Goal: Information Seeking & Learning: Learn about a topic

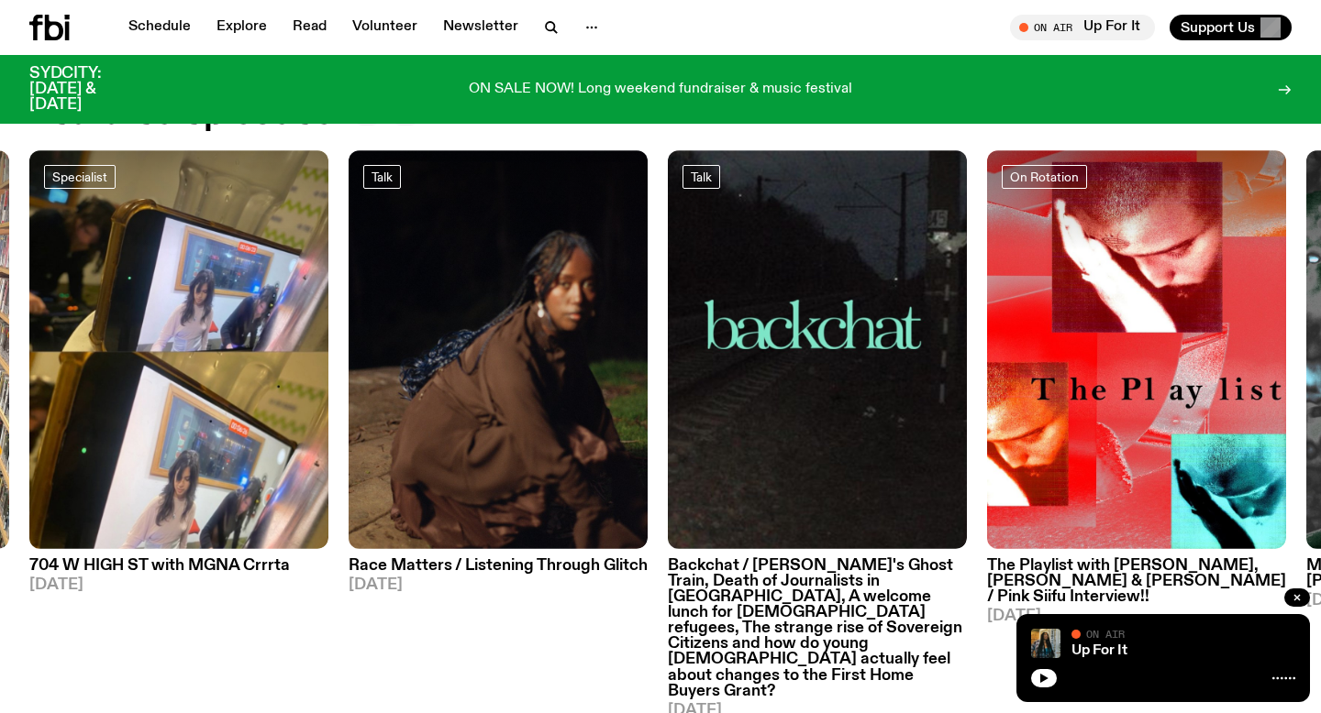
scroll to position [853, 0]
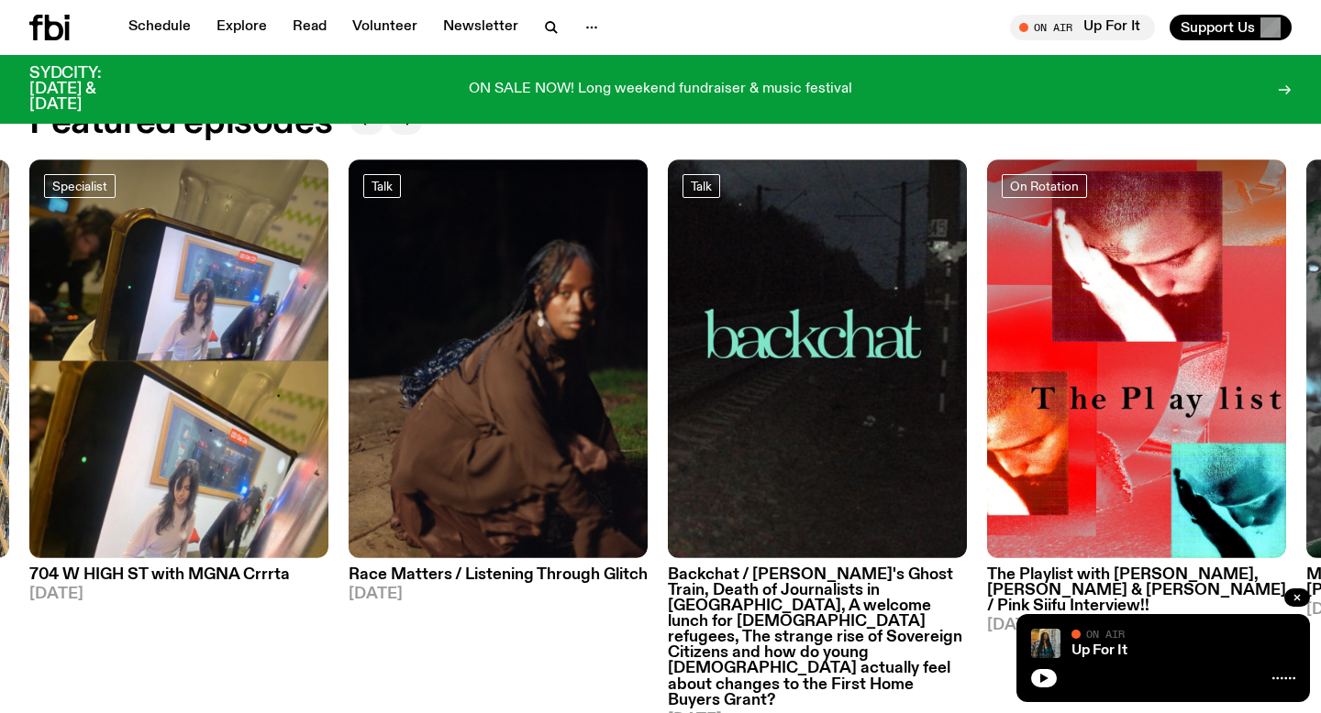
click at [152, 41] on div "Schedule Explore Read Volunteer Newsletter On Air Up For It Tune in live On Air…" at bounding box center [660, 27] width 1321 height 55
click at [143, 28] on link "Schedule" at bounding box center [159, 28] width 84 height 26
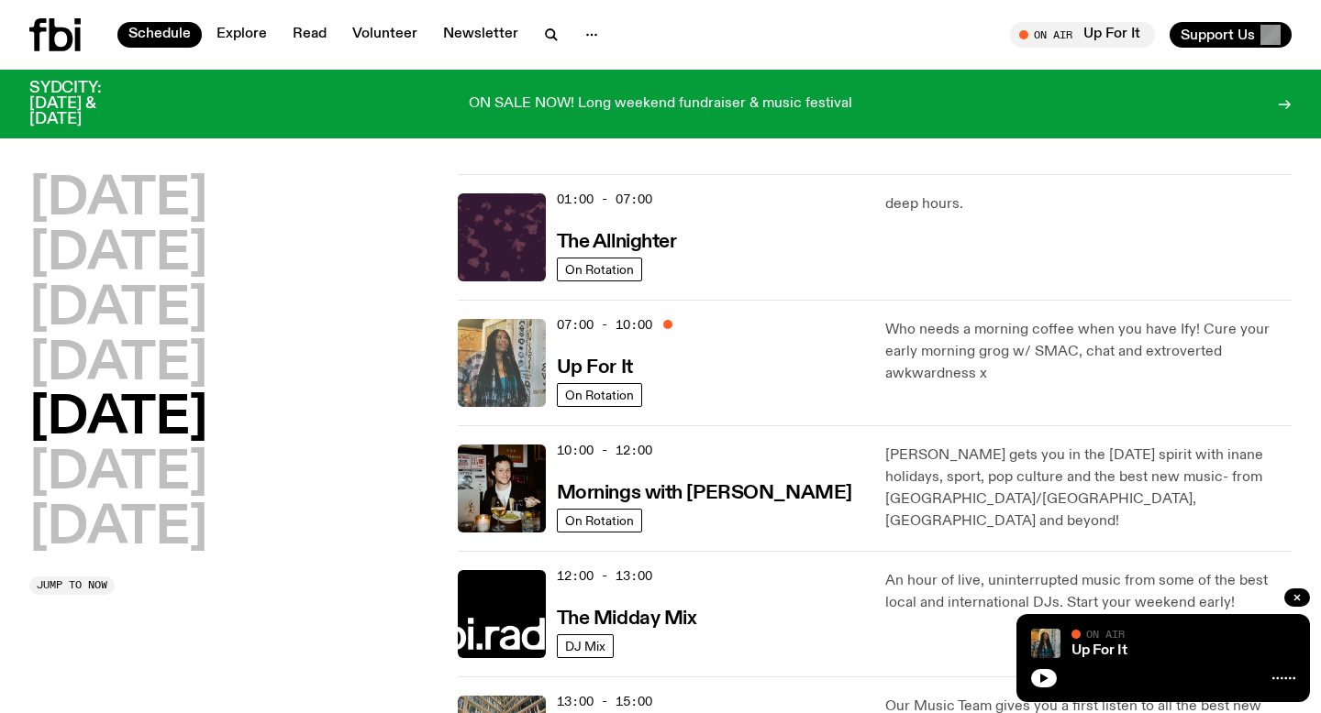
click at [519, 376] on img at bounding box center [502, 363] width 88 height 88
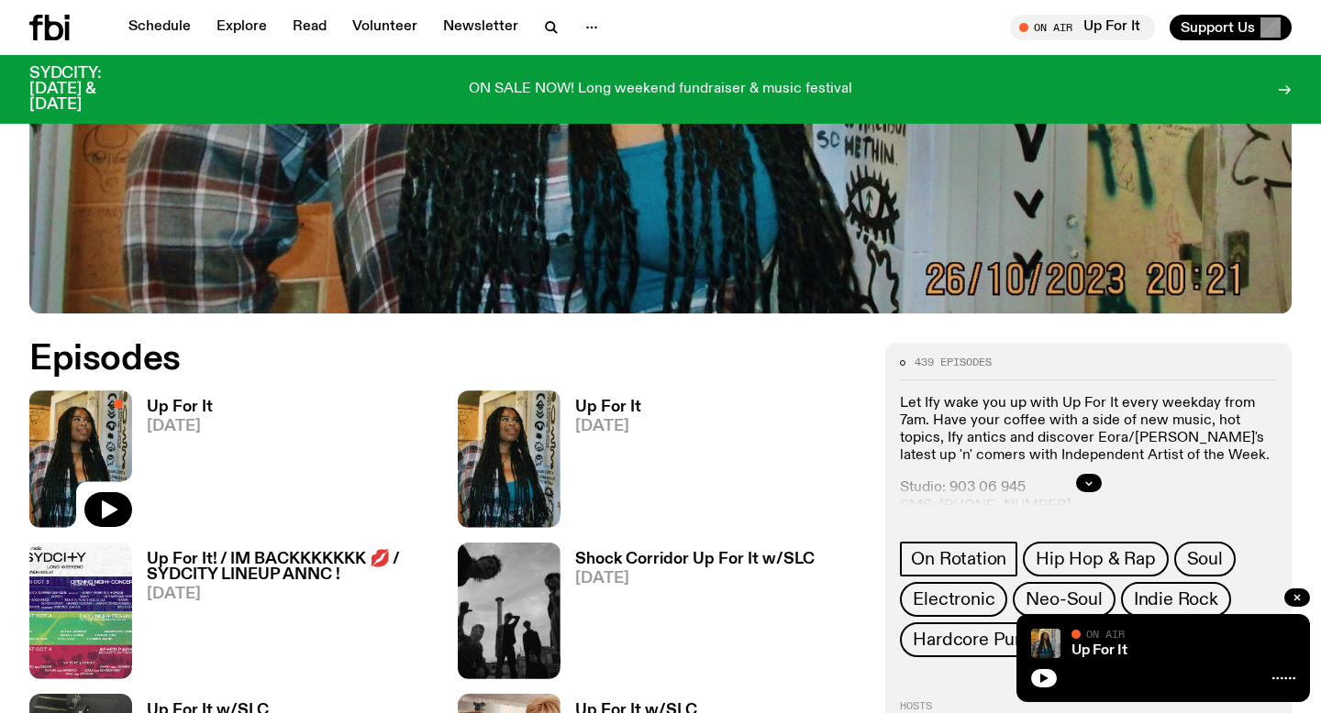
scroll to position [758, 0]
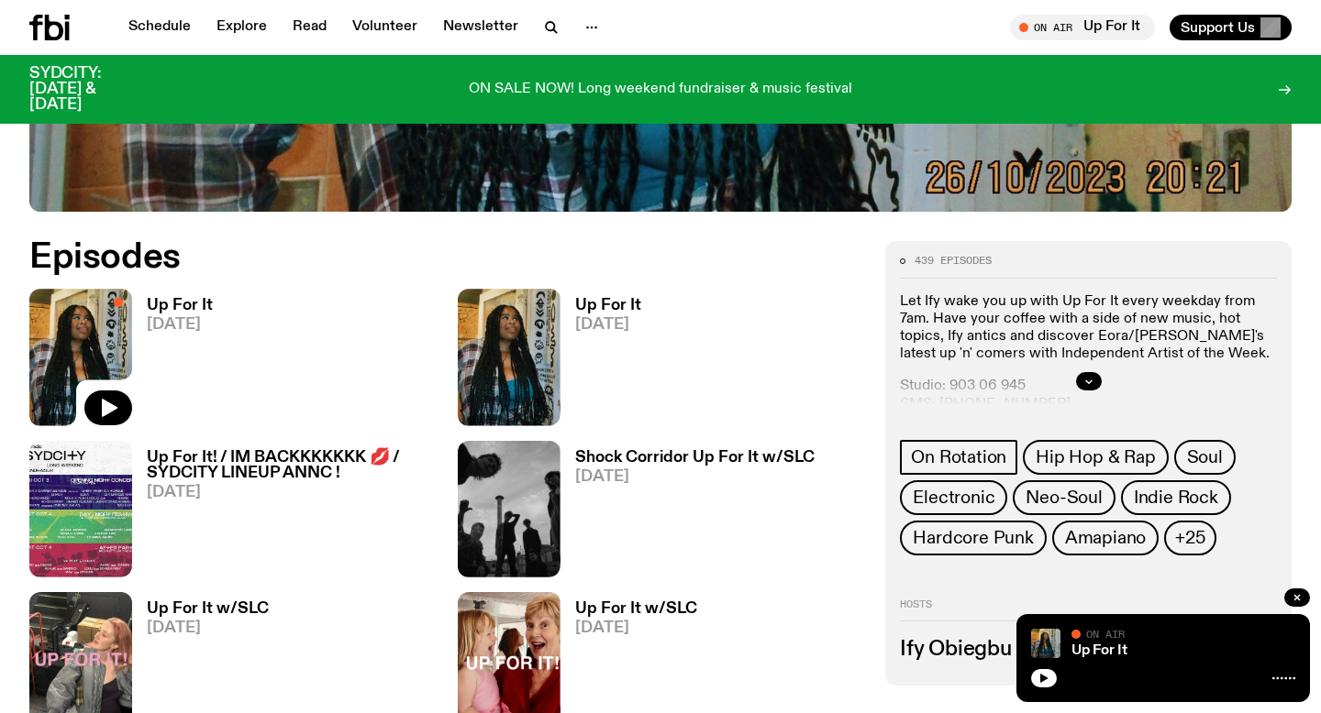
click at [590, 303] on h3 "Up For It" at bounding box center [608, 306] width 66 height 16
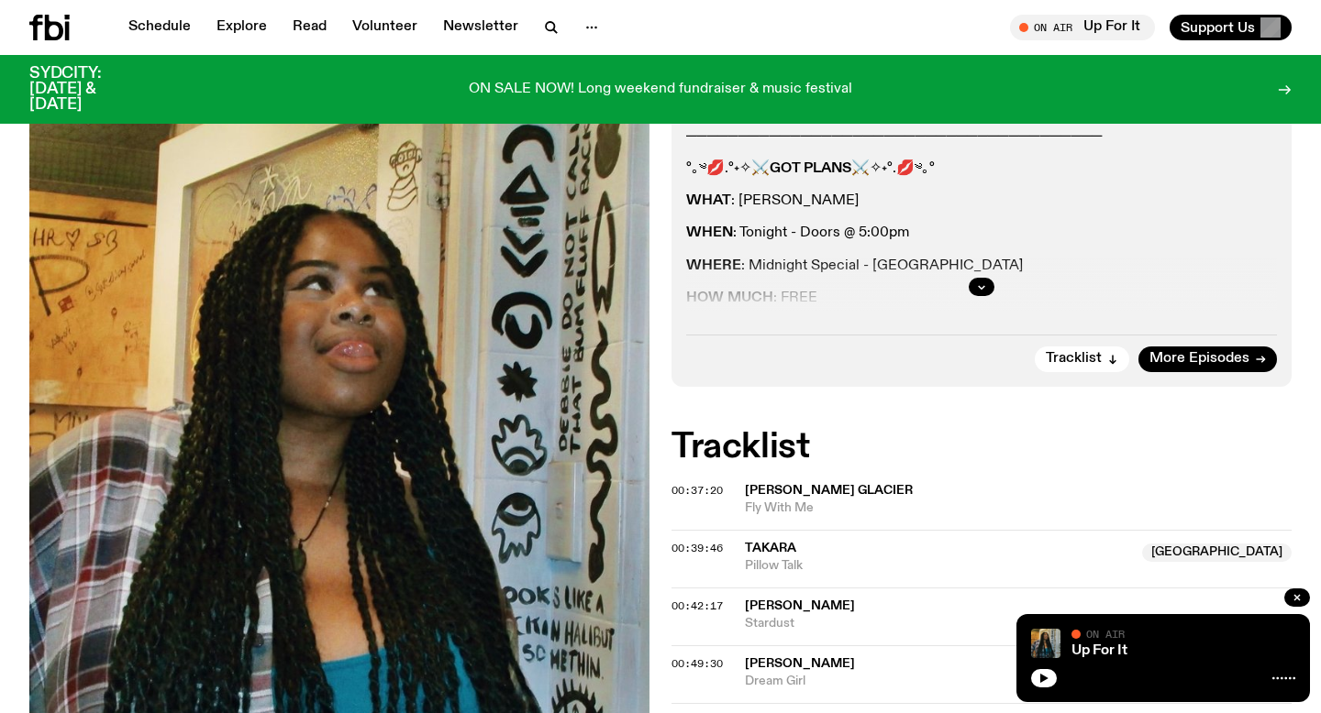
scroll to position [393, 0]
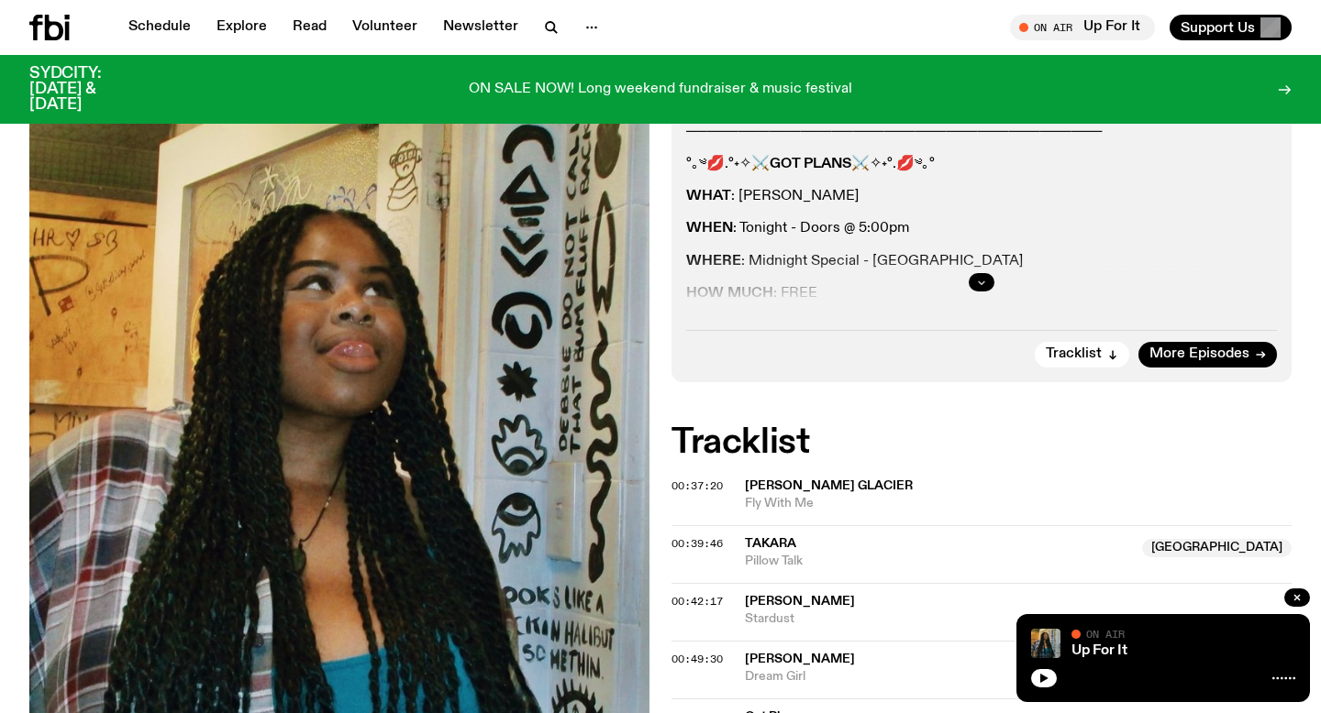
click at [972, 278] on button "button" at bounding box center [981, 282] width 26 height 18
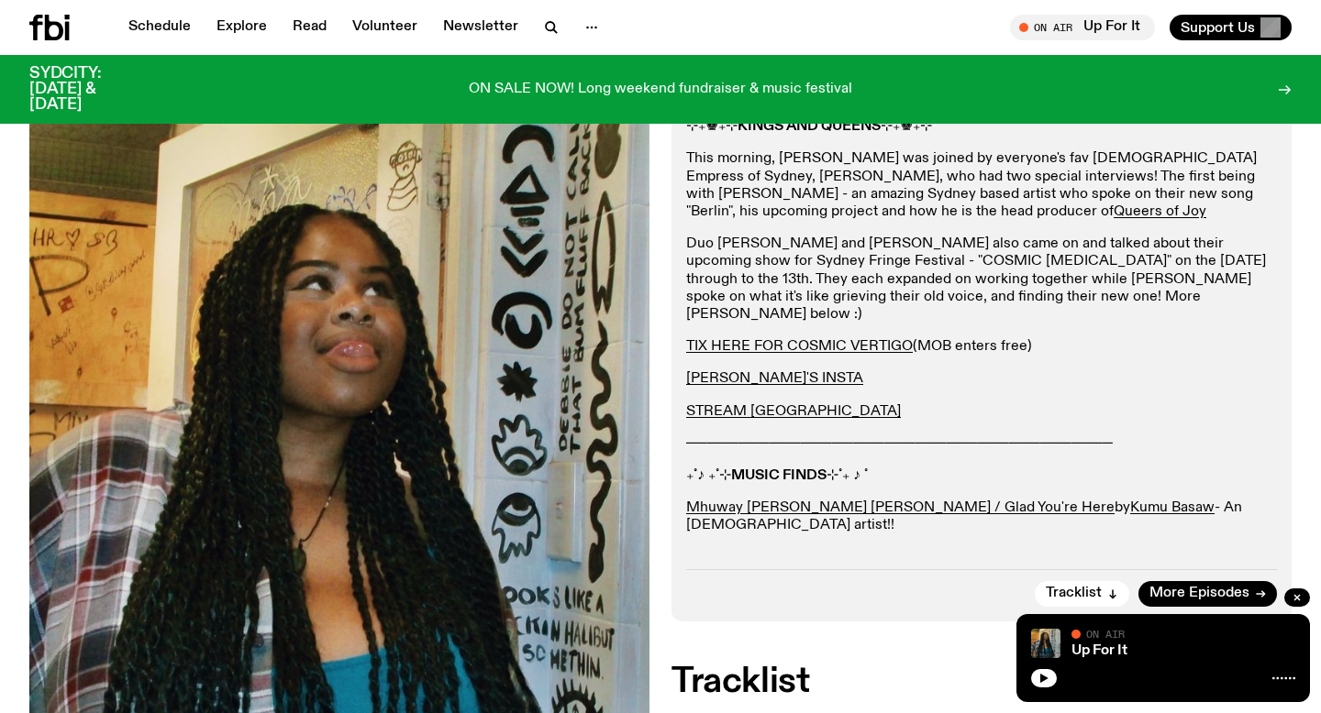
scroll to position [558, 0]
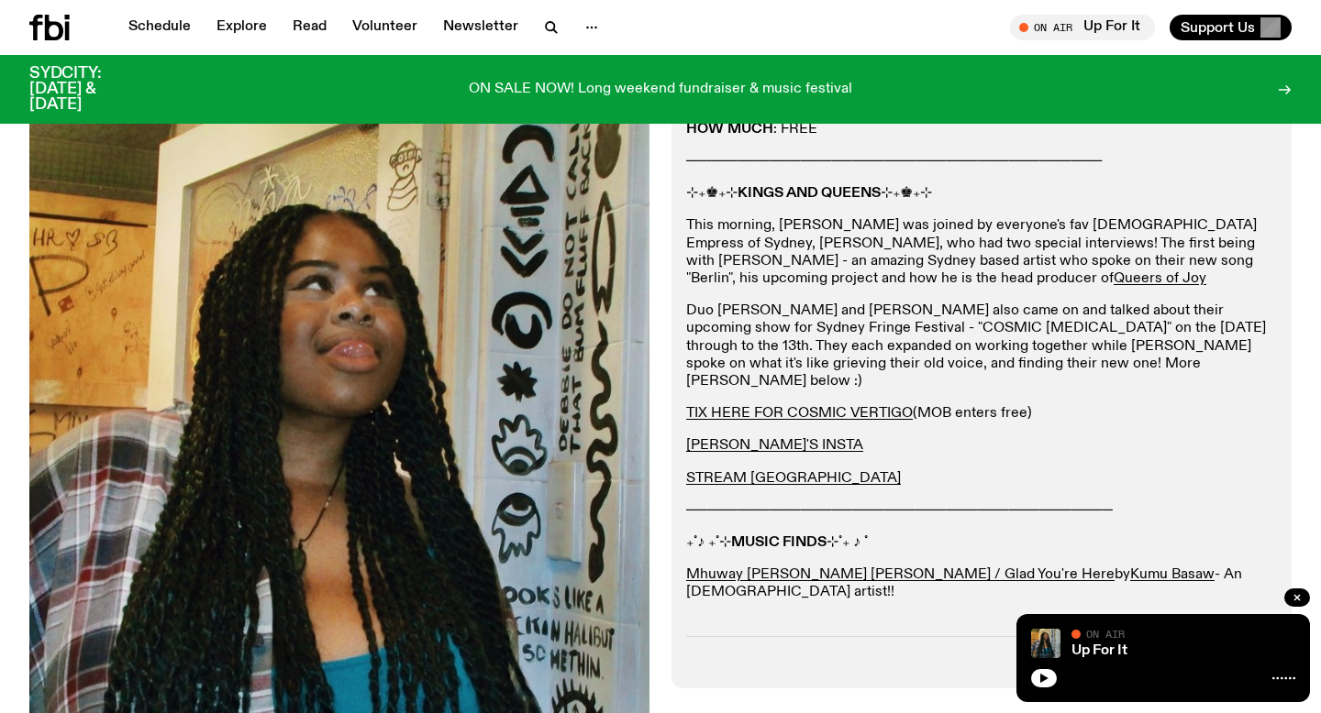
drag, startPoint x: 760, startPoint y: 581, endPoint x: 709, endPoint y: 98, distance: 486.0
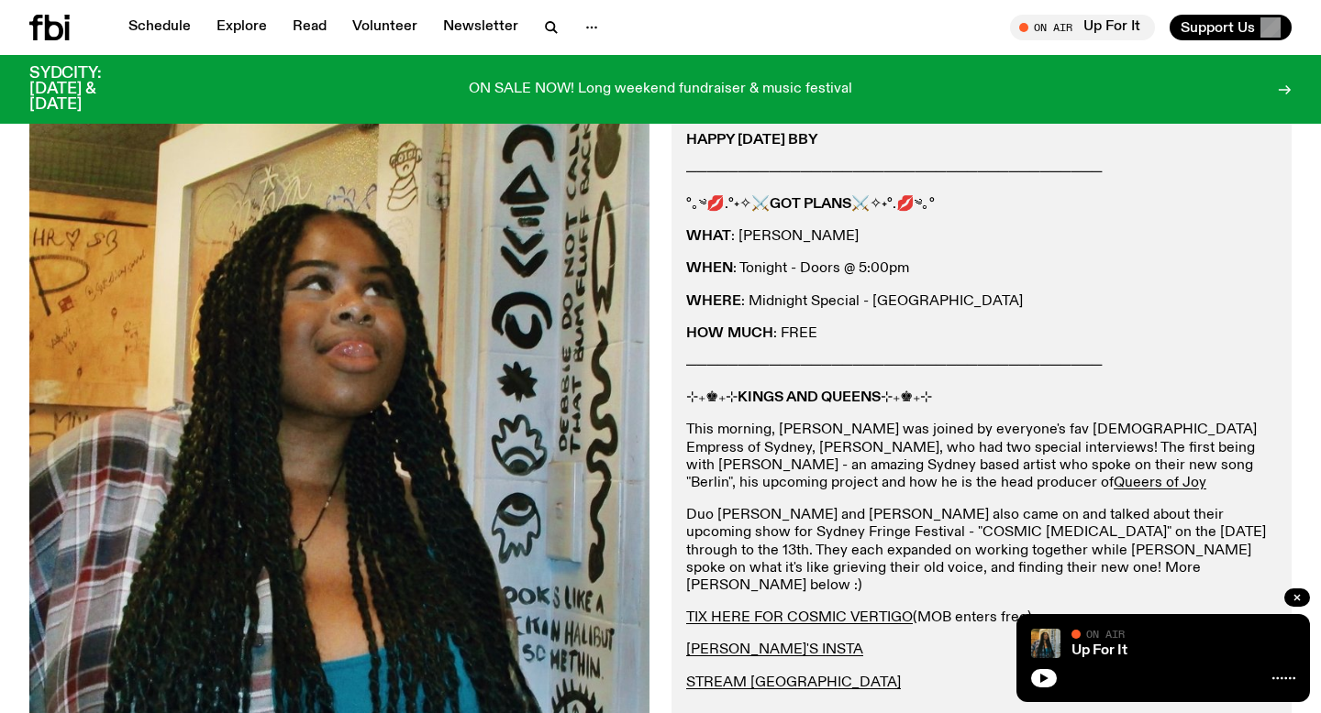
scroll to position [349, 0]
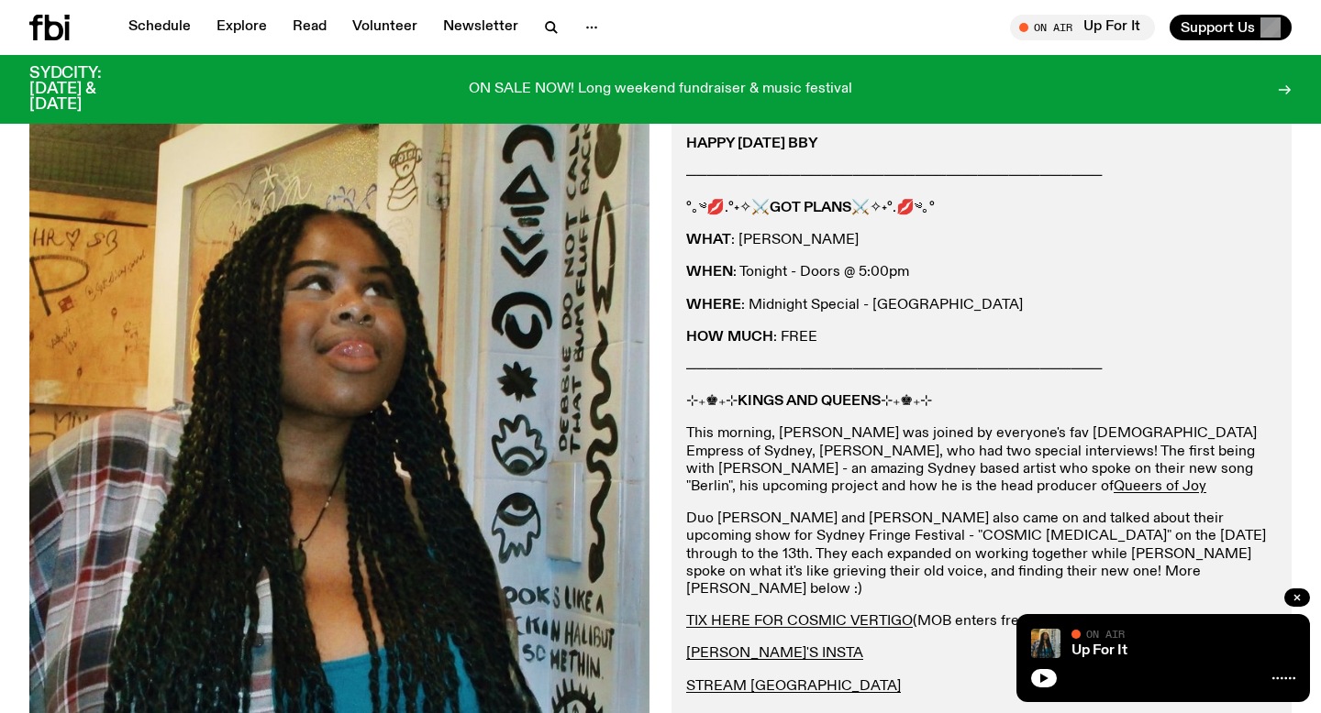
click at [917, 338] on p "HOW MUCH : FREE" at bounding box center [981, 337] width 591 height 17
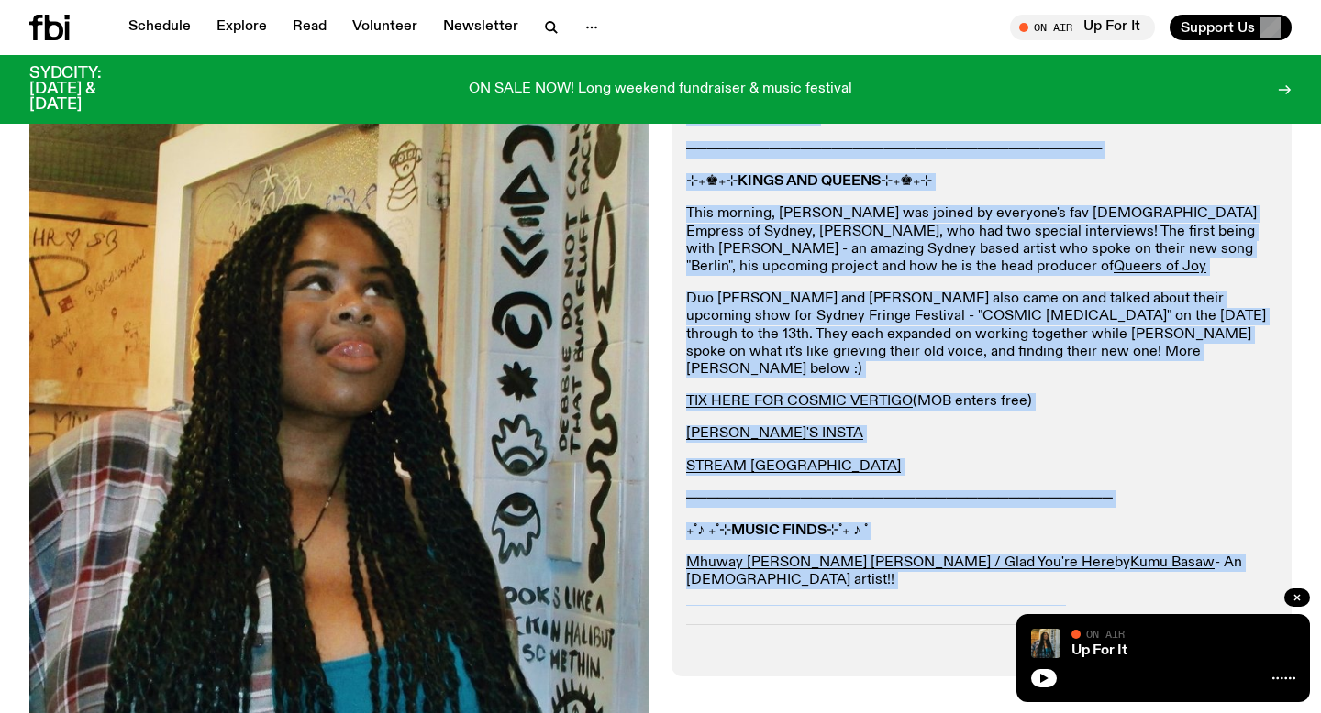
scroll to position [604, 0]
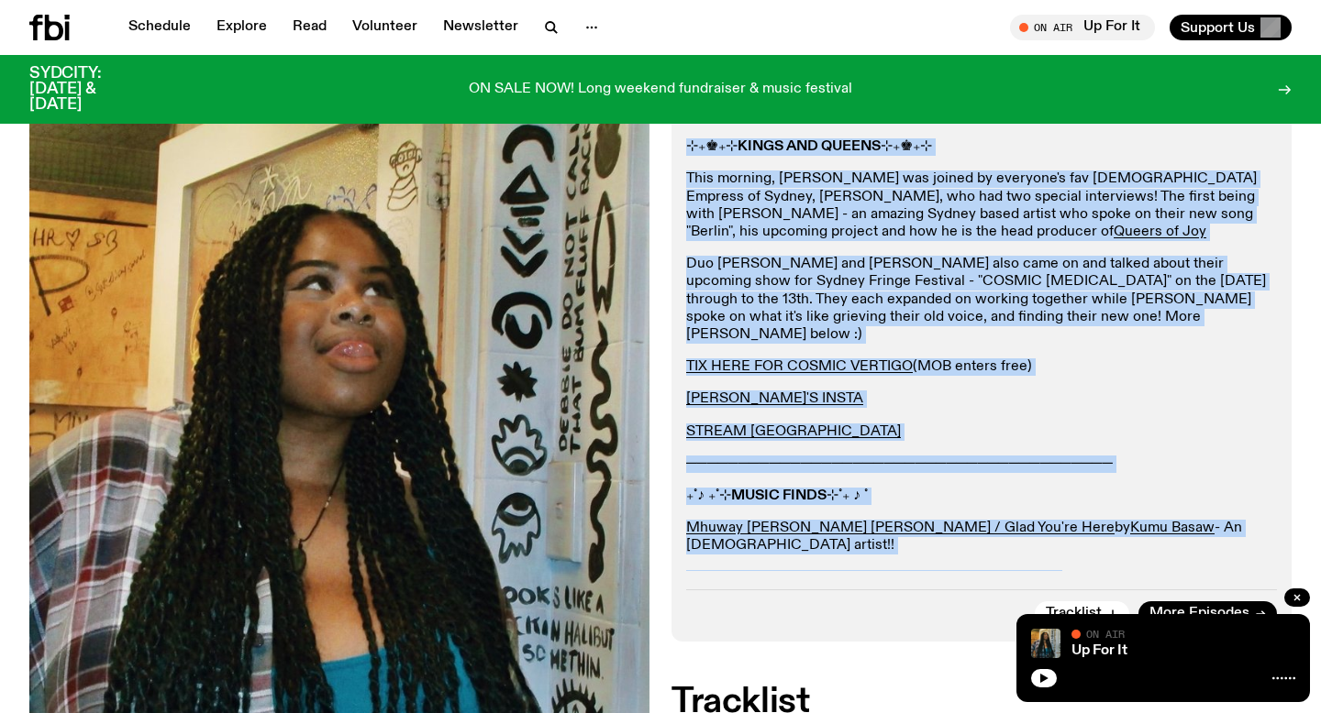
drag, startPoint x: 682, startPoint y: 144, endPoint x: 1061, endPoint y: 553, distance: 557.4
click at [1061, 553] on div "Aired on [DATE] 7:00am On Rotation HAPPY [DATE] BBY ───────────────────────────…" at bounding box center [981, 195] width 620 height 891
copy div "LOREM IPSUMDOL SIT ──────────────────────────────────────── °｡༄💋.°˖✧⚔ AME CONSE…"
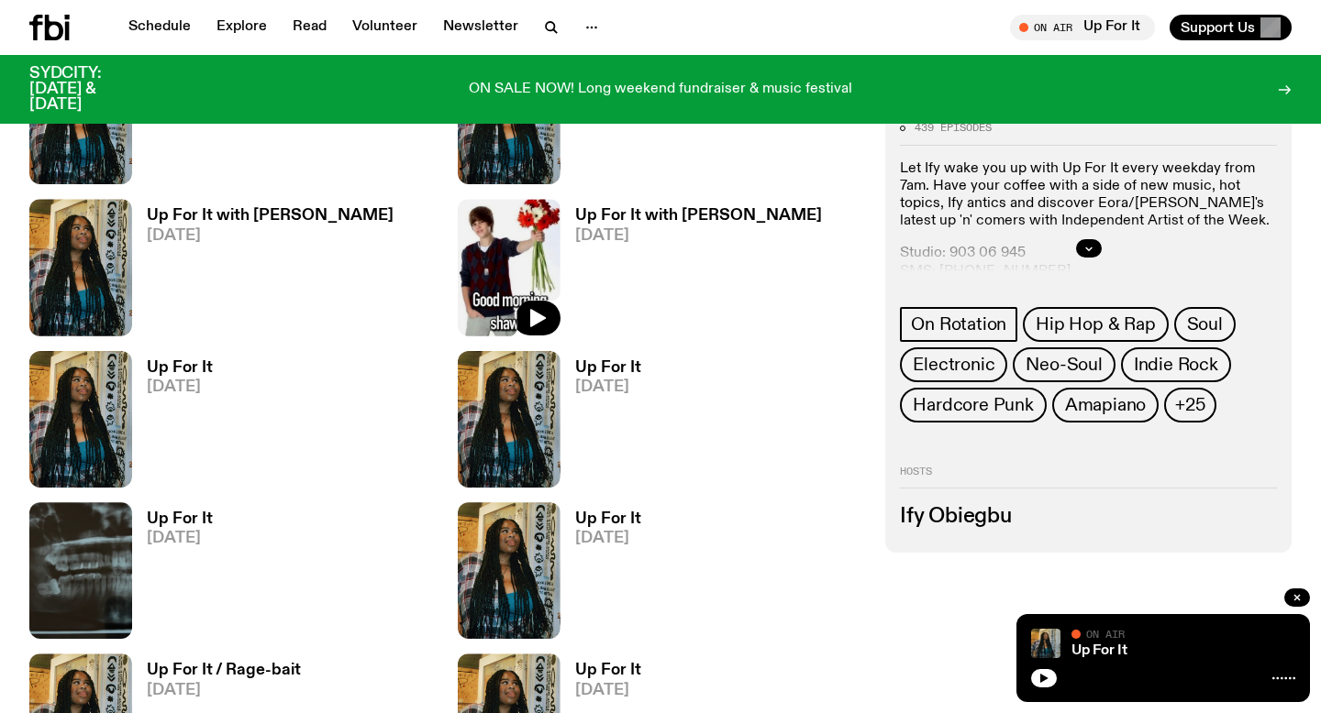
scroll to position [1977, 0]
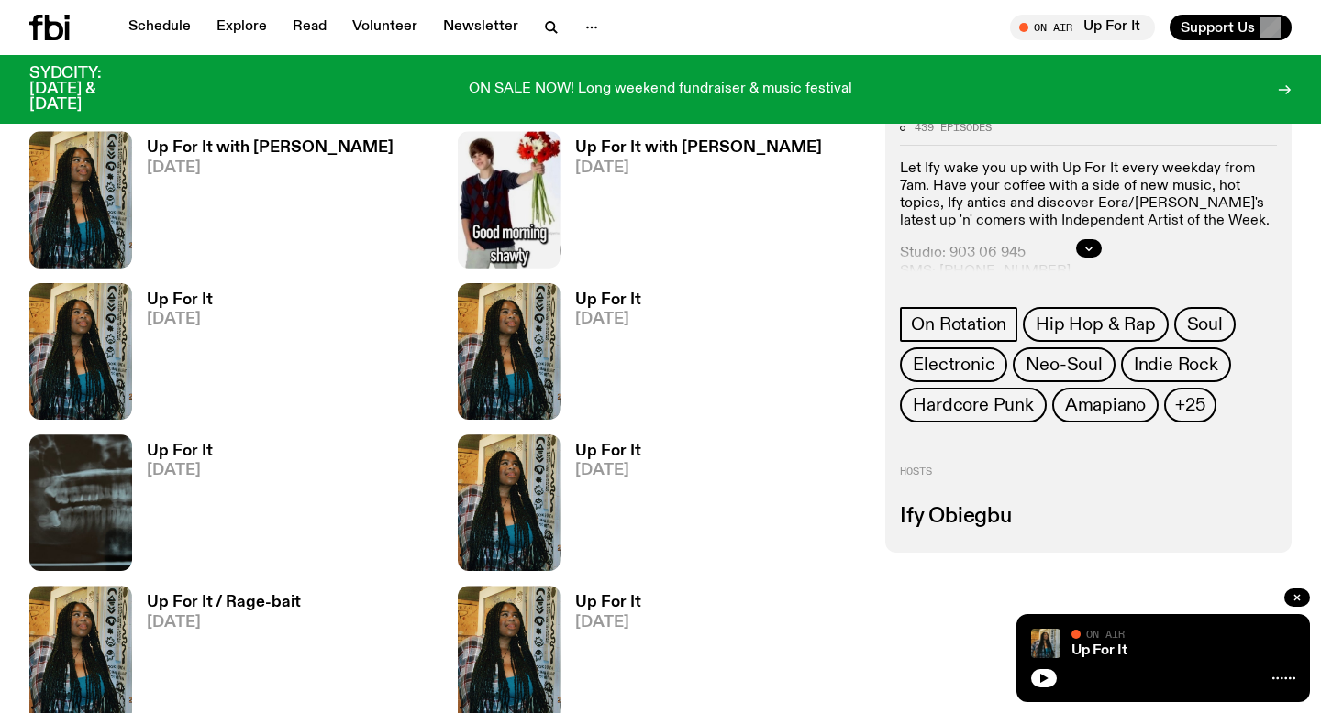
click at [187, 452] on h3 "Up For It" at bounding box center [180, 452] width 66 height 16
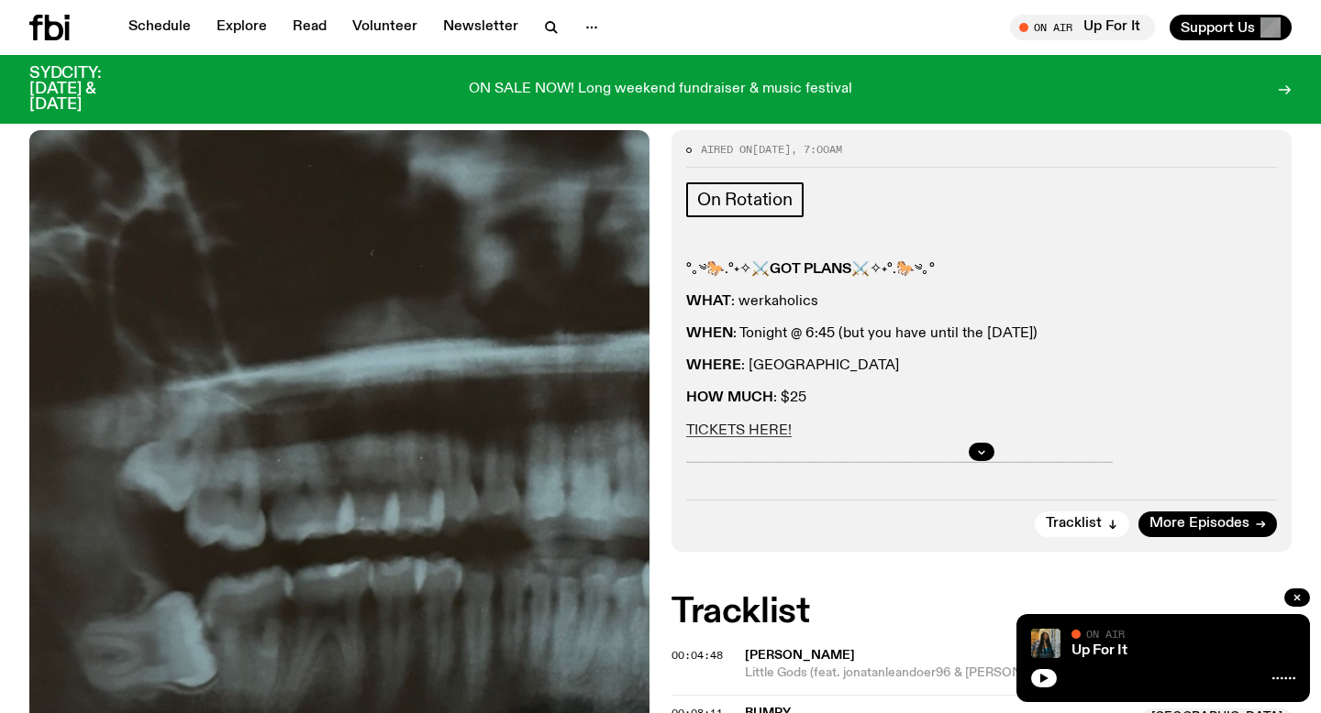
scroll to position [227, 0]
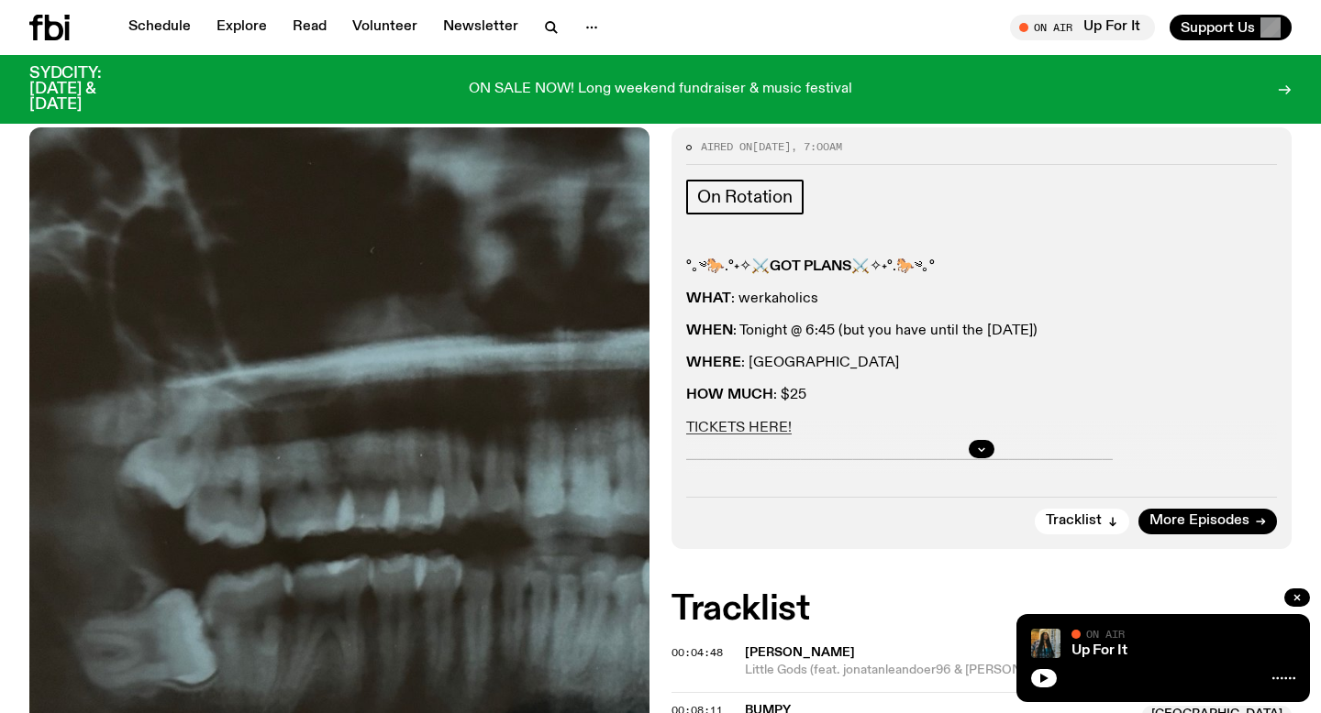
click at [986, 436] on div at bounding box center [981, 449] width 591 height 59
click at [987, 443] on button "button" at bounding box center [981, 449] width 26 height 18
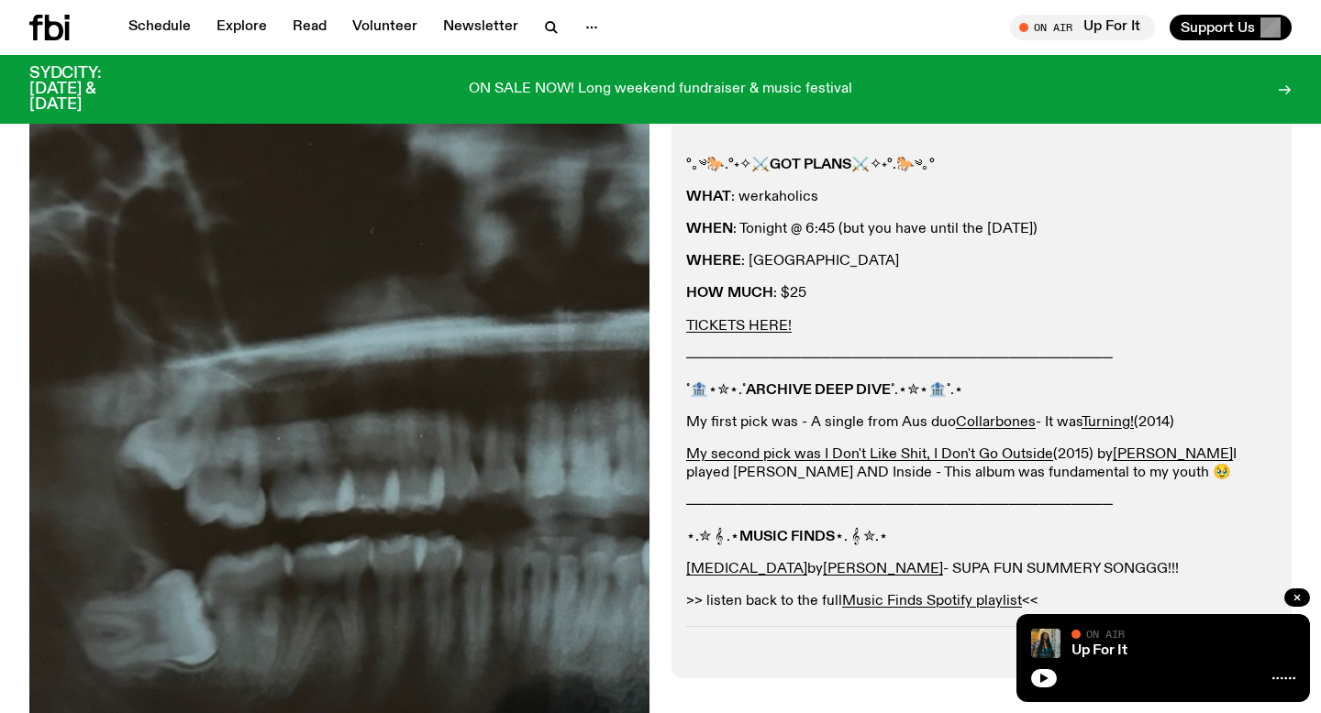
scroll to position [457, 0]
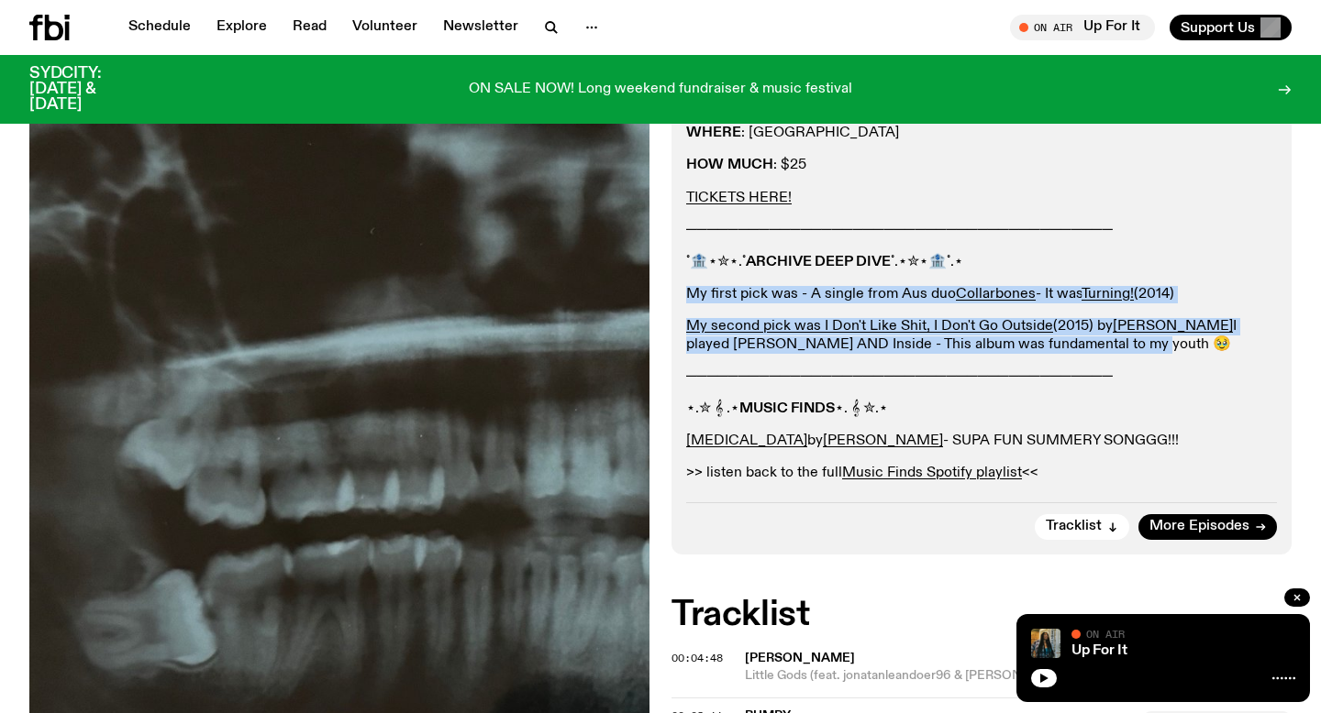
drag, startPoint x: 1131, startPoint y: 350, endPoint x: 681, endPoint y: 296, distance: 452.6
click at [681, 296] on div "Aired on [DATE] 7:00am On Rotation °｡༄🐎.°˖✧⚔️ GOT PLANS ⚔️✧˖°.🐎༄｡° WHAT : werka…" at bounding box center [981, 225] width 620 height 657
copy div "My first pick was - A single from Aus duo Collarbones - It was Turning! (2014) …"
click at [57, 28] on icon at bounding box center [49, 28] width 40 height 26
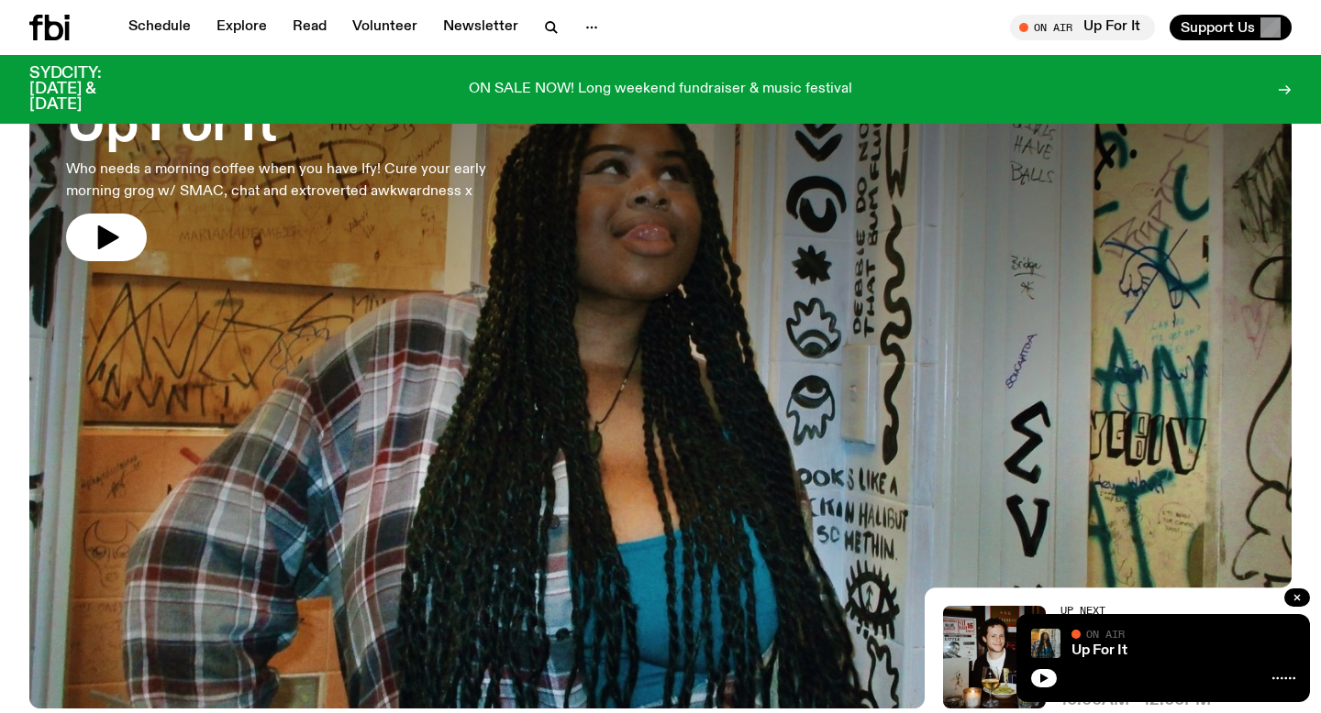
scroll to position [906, 0]
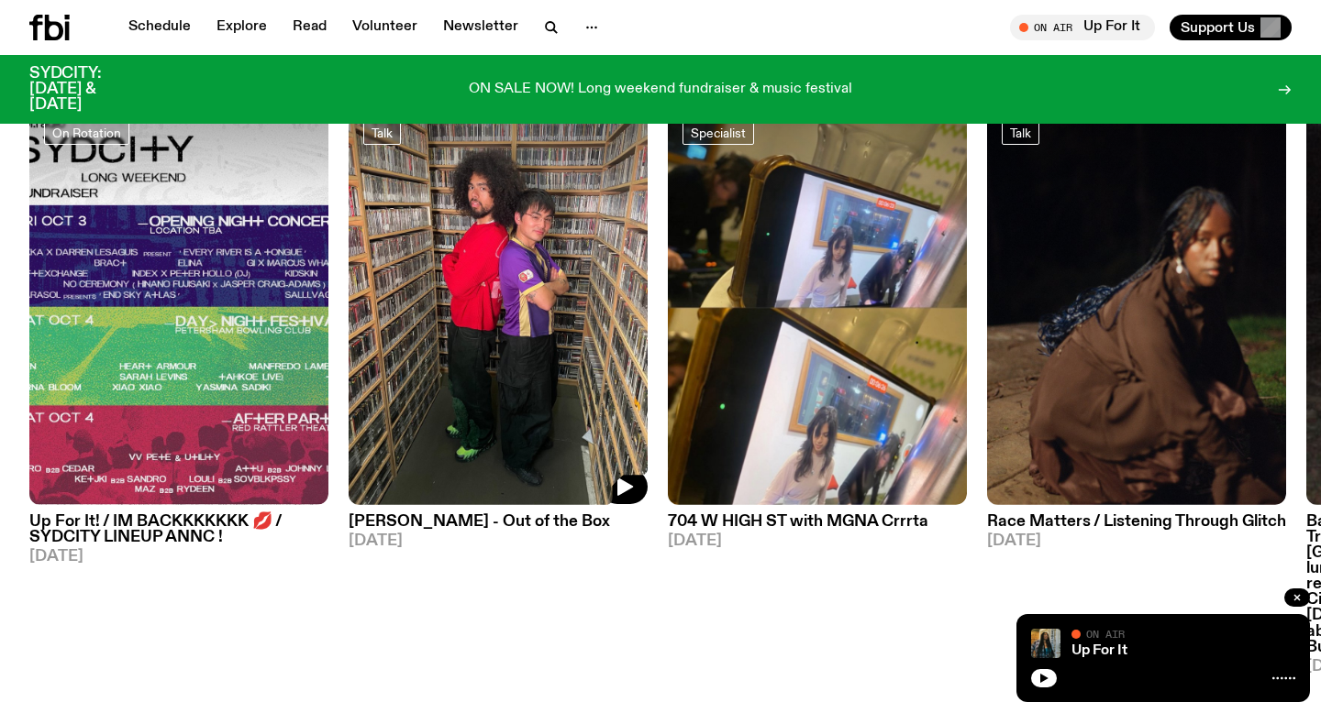
click at [452, 481] on img at bounding box center [497, 305] width 299 height 399
